Goal: Information Seeking & Learning: Learn about a topic

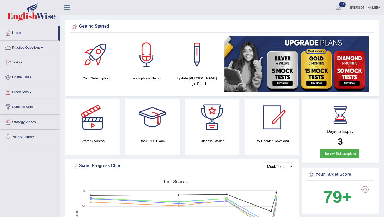
click at [22, 47] on link "Practice Questions" at bounding box center [29, 47] width 59 height 13
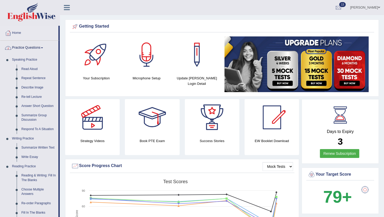
click at [21, 48] on link "Practice Questions" at bounding box center [29, 47] width 58 height 13
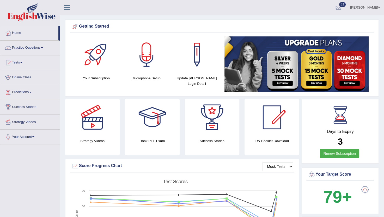
click at [21, 48] on link "Practice Questions" at bounding box center [29, 47] width 59 height 13
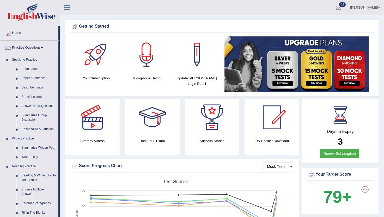
click at [21, 48] on link "Practice Questions" at bounding box center [29, 47] width 58 height 13
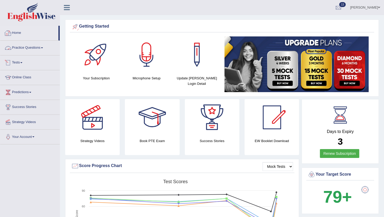
click at [31, 52] on link "Practice Questions" at bounding box center [29, 47] width 59 height 13
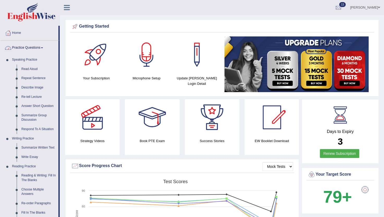
click at [33, 42] on link "Practice Questions" at bounding box center [29, 47] width 58 height 13
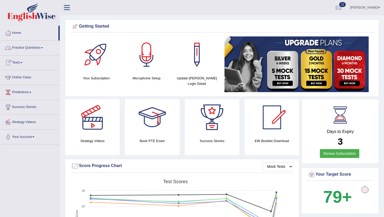
click at [22, 62] on link "Tests" at bounding box center [29, 61] width 59 height 13
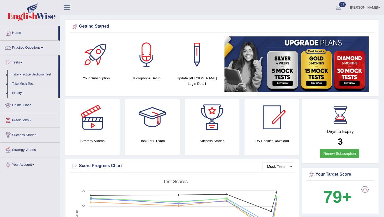
click at [14, 92] on link "History" at bounding box center [34, 93] width 49 height 9
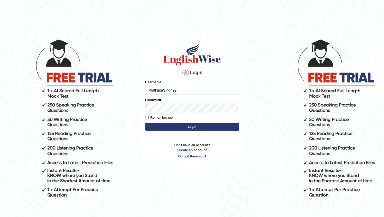
type input "PrathimaSingh99"
click at [190, 126] on button "Login" at bounding box center [192, 127] width 94 height 8
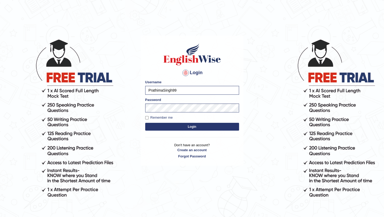
click at [200, 127] on button "Login" at bounding box center [192, 127] width 94 height 8
click at [188, 127] on button "Login" at bounding box center [192, 127] width 94 height 8
click at [194, 127] on button "Login" at bounding box center [192, 127] width 94 height 8
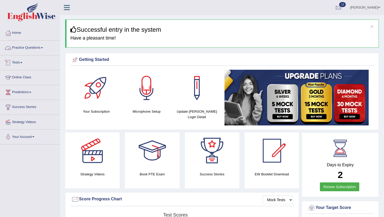
click at [22, 61] on link "Tests" at bounding box center [29, 61] width 59 height 13
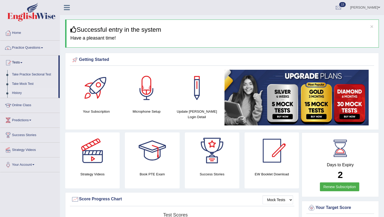
click at [15, 94] on link "History" at bounding box center [34, 93] width 49 height 9
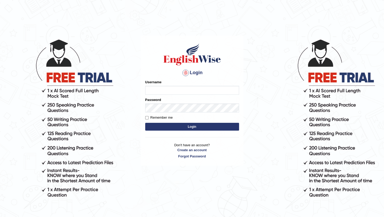
click at [158, 90] on input "Username" at bounding box center [192, 90] width 94 height 9
type input "prathimasingh99"
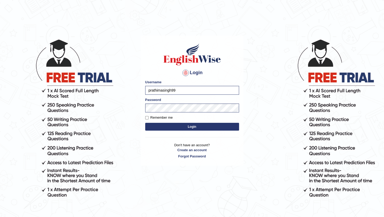
click at [196, 126] on button "Login" at bounding box center [192, 127] width 94 height 8
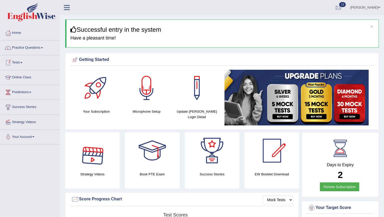
click at [25, 62] on link "Tests" at bounding box center [29, 61] width 59 height 13
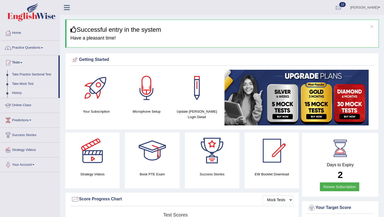
click at [20, 90] on link "History" at bounding box center [34, 93] width 49 height 9
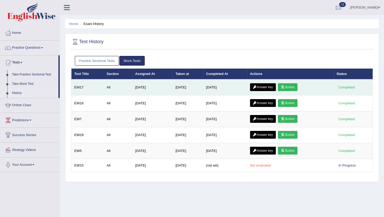
click at [267, 84] on link "Answer key" at bounding box center [263, 87] width 26 height 8
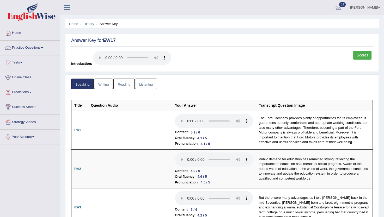
click at [118, 83] on link "Reading" at bounding box center [123, 84] width 21 height 11
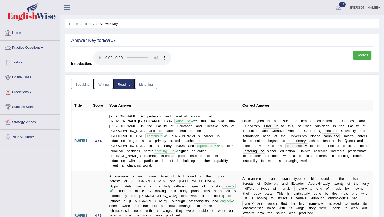
click at [29, 47] on link "Practice Questions" at bounding box center [29, 47] width 59 height 13
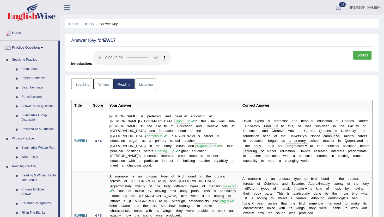
click at [30, 205] on link "Re-order Paragraphs" at bounding box center [38, 203] width 39 height 9
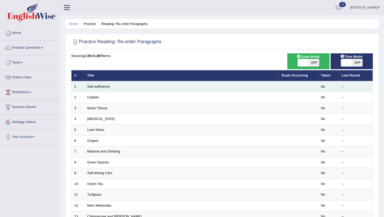
click at [329, 85] on td "No" at bounding box center [328, 86] width 21 height 11
click at [88, 86] on link "Self-sufficiency" at bounding box center [98, 87] width 23 height 4
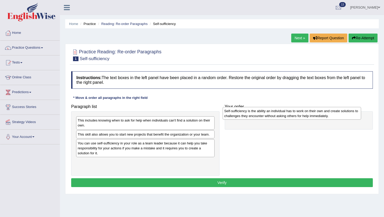
drag, startPoint x: 174, startPoint y: 164, endPoint x: 320, endPoint y: 113, distance: 155.2
click at [320, 113] on div "Self-sufficiency is the ability an individual has to work on their own and crea…" at bounding box center [291, 113] width 138 height 13
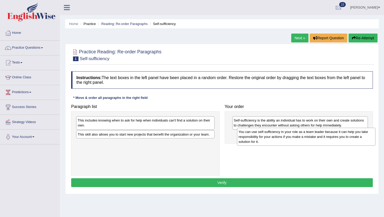
drag, startPoint x: 107, startPoint y: 154, endPoint x: 268, endPoint y: 143, distance: 161.1
click at [268, 143] on div "You can use self-sufficiency in your role as a team leader because it can help …" at bounding box center [306, 137] width 138 height 18
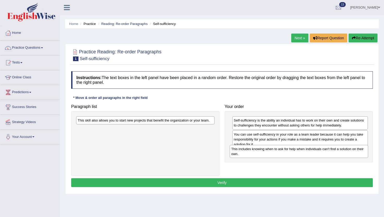
drag, startPoint x: 158, startPoint y: 124, endPoint x: 312, endPoint y: 153, distance: 156.1
click at [312, 153] on div "This includes knowing when to ask for help when individuals can't find a soluti…" at bounding box center [299, 151] width 138 height 13
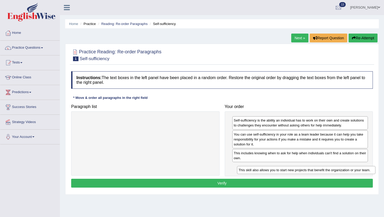
drag, startPoint x: 138, startPoint y: 120, endPoint x: 299, endPoint y: 170, distance: 168.3
click at [299, 170] on div "This skill also allows you to start new projects that benefit the organization …" at bounding box center [306, 170] width 138 height 8
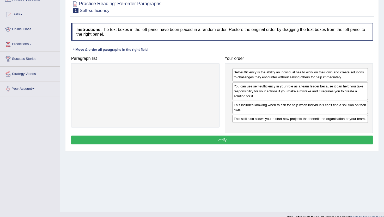
scroll to position [48, 0]
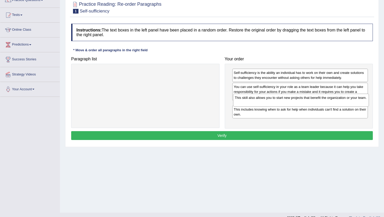
drag, startPoint x: 267, startPoint y: 125, endPoint x: 267, endPoint y: 104, distance: 20.9
click at [267, 104] on div "This skill also allows you to start new projects that benefit the organization …" at bounding box center [301, 100] width 136 height 13
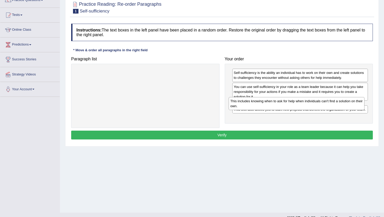
drag, startPoint x: 273, startPoint y: 124, endPoint x: 271, endPoint y: 107, distance: 17.1
click at [271, 107] on div "This includes knowing when to ask for help when individuals can't find a soluti…" at bounding box center [296, 103] width 136 height 13
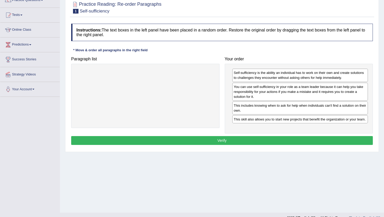
click at [231, 145] on button "Verify" at bounding box center [221, 140] width 301 height 9
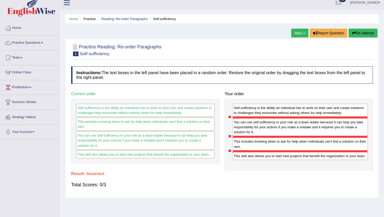
scroll to position [5, 0]
click at [302, 33] on link "Next »" at bounding box center [299, 33] width 17 height 9
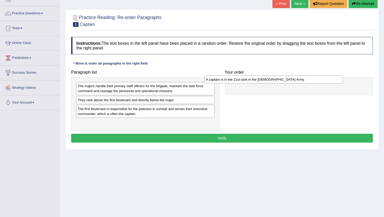
drag, startPoint x: 150, startPoint y: 101, endPoint x: 278, endPoint y: 81, distance: 129.7
click at [278, 81] on div "A captain is in the 21st rank in the [DEMOGRAPHIC_DATA] Army." at bounding box center [273, 80] width 138 height 8
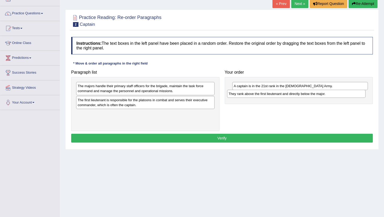
drag, startPoint x: 157, startPoint y: 100, endPoint x: 308, endPoint y: 94, distance: 151.0
click at [308, 94] on div "They rank above the first lieutenant and directly below the major." at bounding box center [296, 94] width 138 height 8
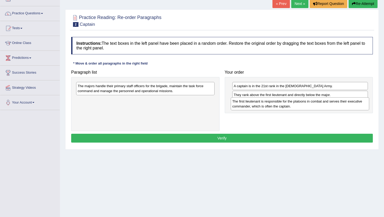
drag, startPoint x: 164, startPoint y: 104, endPoint x: 318, endPoint y: 105, distance: 154.5
click at [318, 105] on div "The first lieutenant is responsible for the platoons in combat and serves their…" at bounding box center [300, 103] width 138 height 13
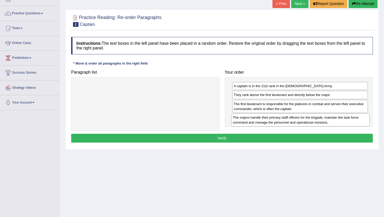
drag, startPoint x: 154, startPoint y: 85, endPoint x: 309, endPoint y: 116, distance: 158.1
click at [309, 116] on div "The majors handle their primary staff officers for the brigade, maintain the ta…" at bounding box center [300, 120] width 138 height 13
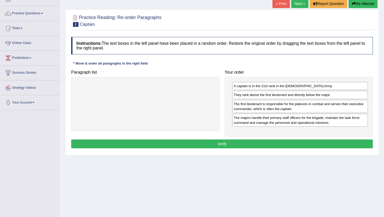
click at [265, 145] on button "Verify" at bounding box center [221, 144] width 301 height 9
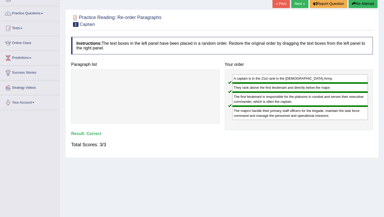
click at [295, 3] on link "Next »" at bounding box center [299, 3] width 17 height 9
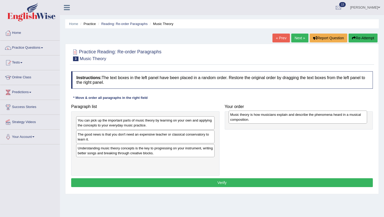
drag, startPoint x: 131, startPoint y: 152, endPoint x: 283, endPoint y: 118, distance: 156.0
click at [283, 118] on div "Music theory is how musicians explain and describe the phenomena heard in a mus…" at bounding box center [297, 117] width 138 height 13
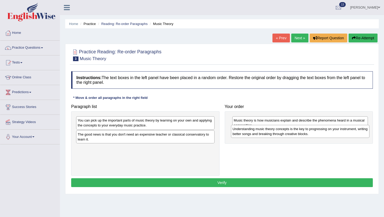
drag, startPoint x: 185, startPoint y: 152, endPoint x: 340, endPoint y: 133, distance: 155.9
click at [340, 133] on div "Understanding music theory concepts is the key to progressing on your instrumen…" at bounding box center [300, 131] width 138 height 13
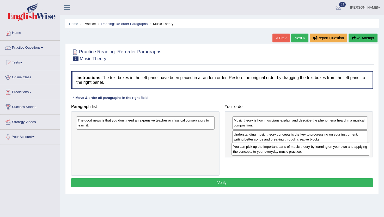
drag, startPoint x: 107, startPoint y: 121, endPoint x: 262, endPoint y: 147, distance: 157.5
click at [262, 147] on div "You can pick up the important parts of music theory by learning on your own and…" at bounding box center [300, 149] width 138 height 13
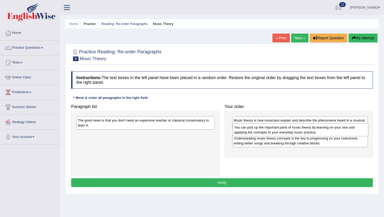
drag, startPoint x: 296, startPoint y: 153, endPoint x: 297, endPoint y: 135, distance: 18.5
click at [297, 135] on div "You can pick up the important parts of music theory by learning on your own and…" at bounding box center [300, 129] width 136 height 13
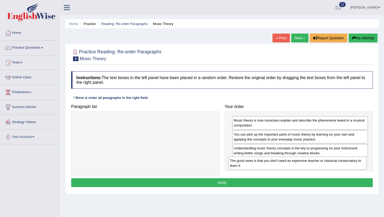
drag, startPoint x: 169, startPoint y: 121, endPoint x: 321, endPoint y: 162, distance: 157.4
click at [321, 162] on div "The good news is that you don't need an expensive teacher or classical conserva…" at bounding box center [297, 163] width 138 height 13
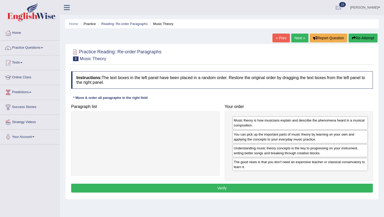
click at [287, 189] on button "Verify" at bounding box center [221, 188] width 301 height 9
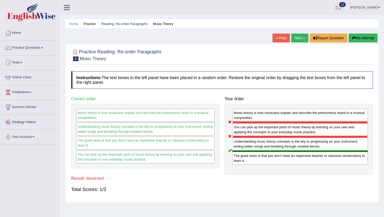
click at [299, 39] on link "Next »" at bounding box center [299, 38] width 17 height 9
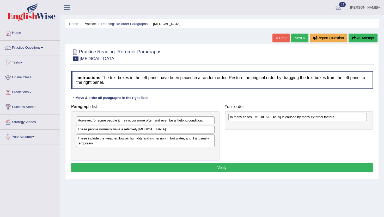
drag, startPoint x: 149, startPoint y: 130, endPoint x: 301, endPoint y: 117, distance: 152.6
click at [301, 117] on div "In many cases, [MEDICAL_DATA] is caused by many external factors." at bounding box center [297, 117] width 138 height 8
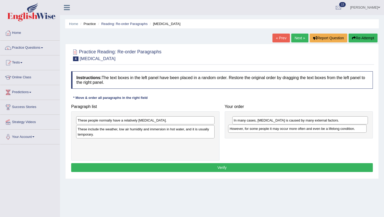
drag, startPoint x: 163, startPoint y: 121, endPoint x: 314, endPoint y: 129, distance: 152.1
click at [314, 129] on div "However, for some people it may occur more often and even be a lifelong conditi…" at bounding box center [297, 129] width 138 height 8
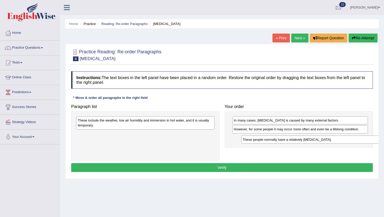
drag, startPoint x: 134, startPoint y: 119, endPoint x: 298, endPoint y: 138, distance: 165.8
click at [298, 138] on div "These people normally have a relatively [MEDICAL_DATA]." at bounding box center [310, 140] width 138 height 8
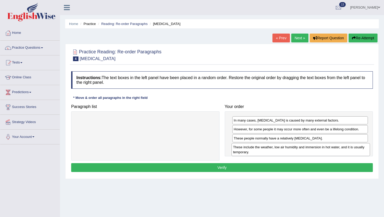
drag, startPoint x: 119, startPoint y: 125, endPoint x: 274, endPoint y: 152, distance: 157.6
click at [274, 152] on div "These include the weather, low air humidity and immersion in hot water, and it …" at bounding box center [300, 149] width 138 height 13
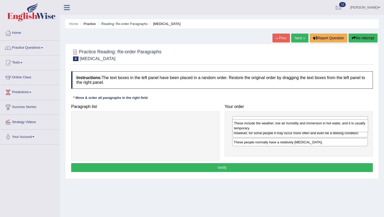
drag, startPoint x: 269, startPoint y: 154, endPoint x: 269, endPoint y: 130, distance: 23.4
click at [269, 130] on div "These include the weather, low air humidity and immersion in hot water, and it …" at bounding box center [300, 125] width 136 height 13
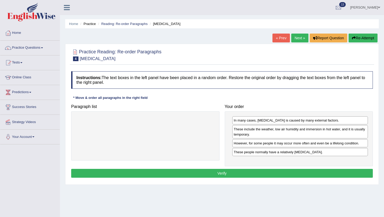
click at [298, 170] on button "Verify" at bounding box center [221, 173] width 301 height 9
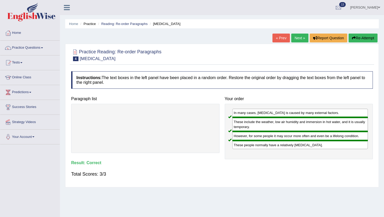
click at [301, 36] on link "Next »" at bounding box center [299, 38] width 17 height 9
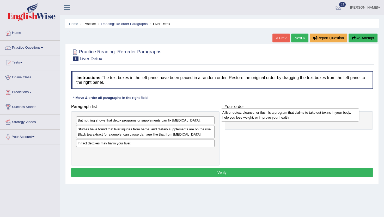
drag, startPoint x: 144, startPoint y: 133, endPoint x: 288, endPoint y: 116, distance: 145.6
click at [288, 116] on div "A liver detox, cleanse, or flush is a program that claims to take out toxins in…" at bounding box center [290, 115] width 138 height 13
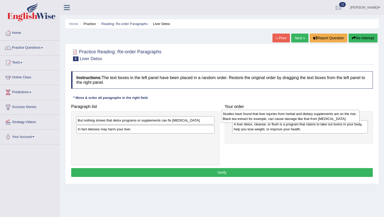
drag, startPoint x: 170, startPoint y: 133, endPoint x: 316, endPoint y: 118, distance: 146.2
click at [316, 118] on div "Studies have found that liver injuries from herbal and dietary supplements are …" at bounding box center [290, 116] width 138 height 13
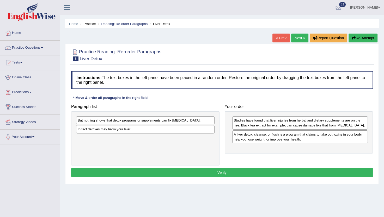
click at [183, 119] on div "But nothing shows that detox programs or supplements can fix [MEDICAL_DATA]." at bounding box center [145, 120] width 138 height 8
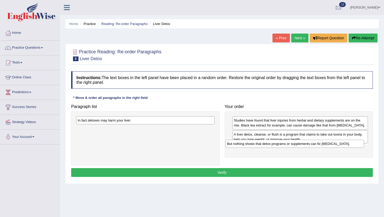
drag, startPoint x: 183, startPoint y: 119, endPoint x: 333, endPoint y: 142, distance: 151.1
click at [333, 142] on div "But nothing shows that detox programs or supplements can fix [MEDICAL_DATA]." at bounding box center [294, 144] width 138 height 8
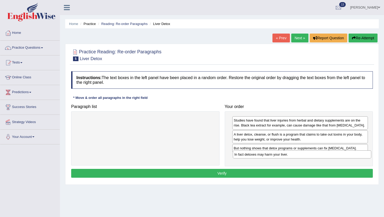
drag, startPoint x: 170, startPoint y: 118, endPoint x: 326, endPoint y: 152, distance: 160.3
click at [326, 152] on div "In fact detoxes may harm your liver." at bounding box center [302, 155] width 138 height 8
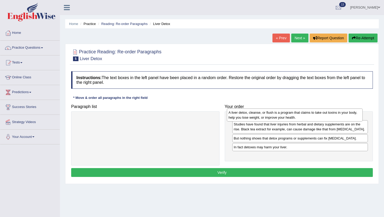
drag, startPoint x: 290, startPoint y: 139, endPoint x: 284, endPoint y: 117, distance: 22.2
click at [284, 117] on div "A liver detox, cleanse, or flush is a program that claims to take out toxins in…" at bounding box center [295, 115] width 136 height 13
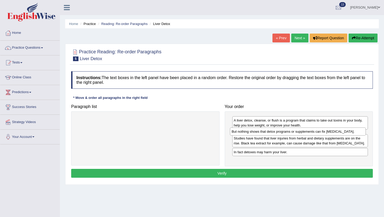
drag, startPoint x: 314, startPoint y: 149, endPoint x: 312, endPoint y: 132, distance: 16.5
click at [312, 132] on div "But nothing shows that detox programs or supplements can fix [MEDICAL_DATA]." at bounding box center [298, 132] width 136 height 8
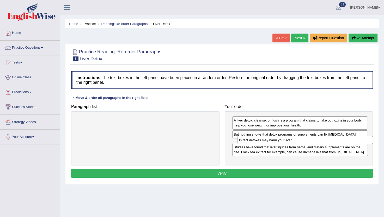
drag, startPoint x: 276, startPoint y: 157, endPoint x: 281, endPoint y: 140, distance: 17.5
click at [281, 140] on div "In fact detoxes may harm your liver." at bounding box center [305, 140] width 136 height 8
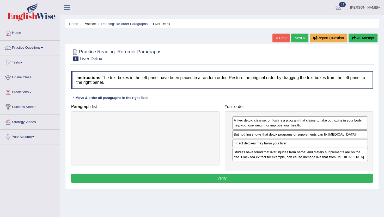
click at [281, 175] on button "Verify" at bounding box center [221, 178] width 301 height 9
